Goal: Find specific page/section: Find specific page/section

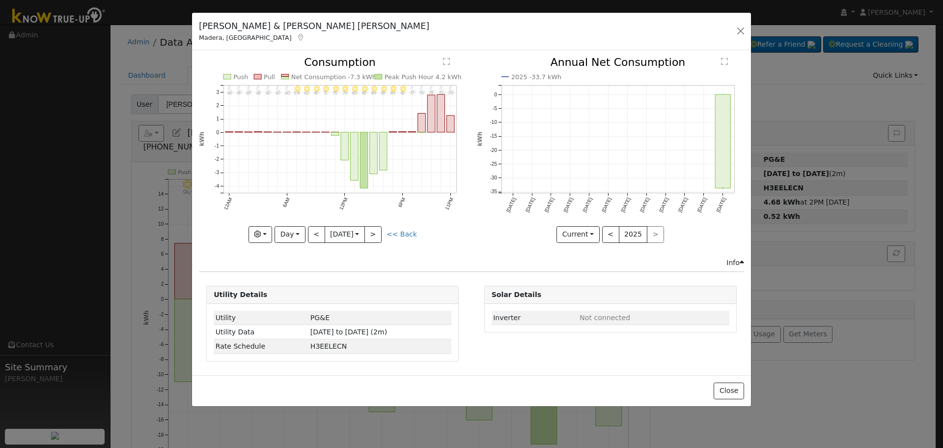
click at [403, 234] on link "<< Back" at bounding box center [402, 234] width 30 height 8
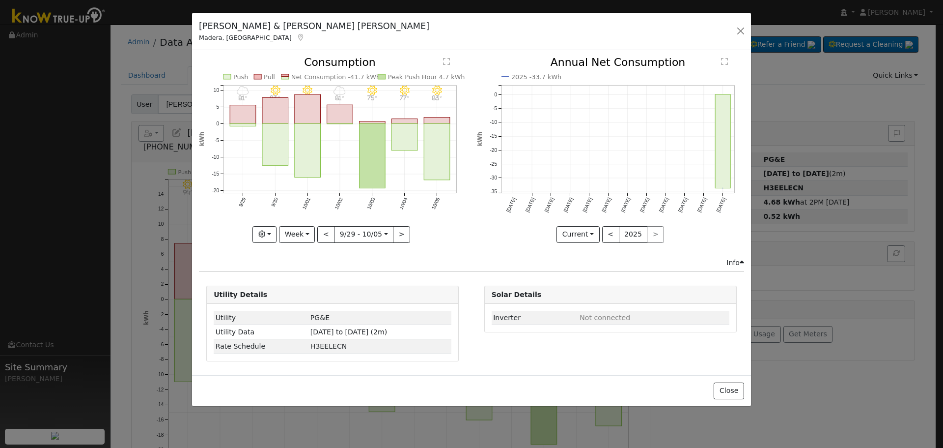
click at [289, 105] on icon "10/05 - MostlyClear 83° 10/04 - MostlyClear 77° 10/03 - MostlyClear 75° 10/02 -…" at bounding box center [332, 146] width 267 height 179
click at [285, 107] on rect "onclick=""" at bounding box center [275, 111] width 26 height 26
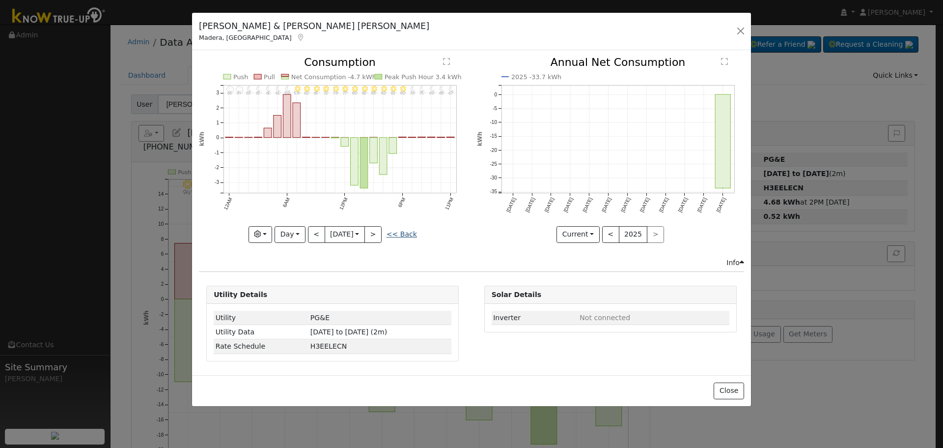
click at [398, 237] on link "<< Back" at bounding box center [402, 234] width 30 height 8
type input "[DATE]"
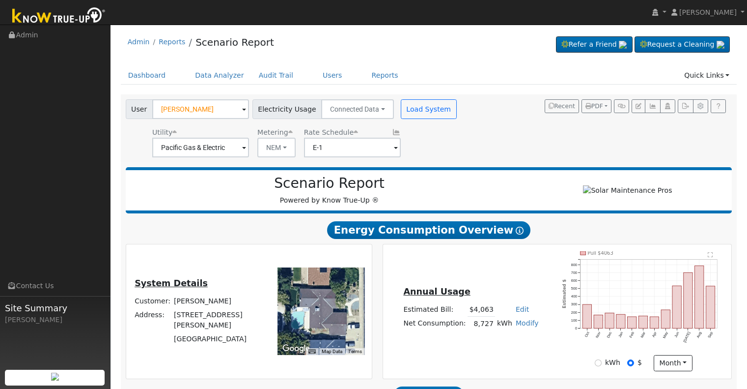
scroll to position [360, 0]
